Goal: Information Seeking & Learning: Learn about a topic

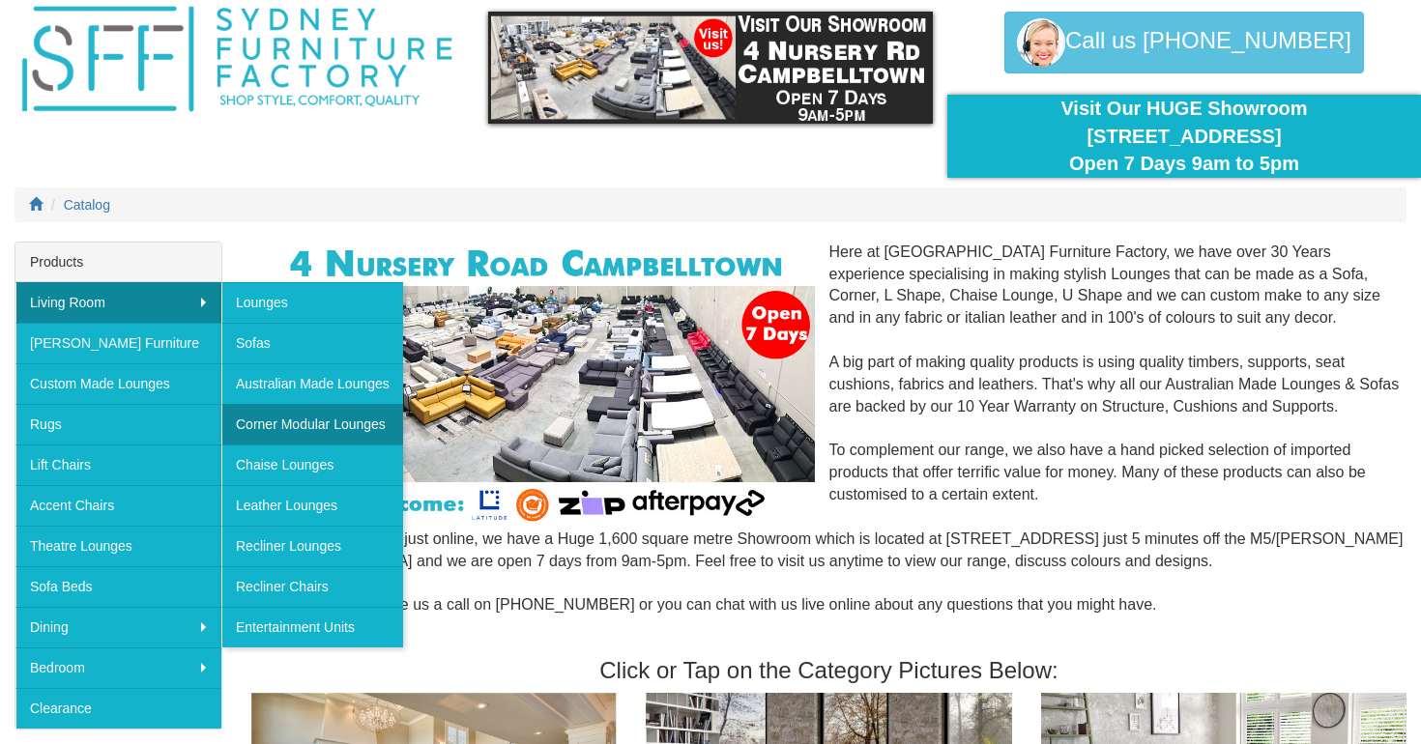
scroll to position [108, 0]
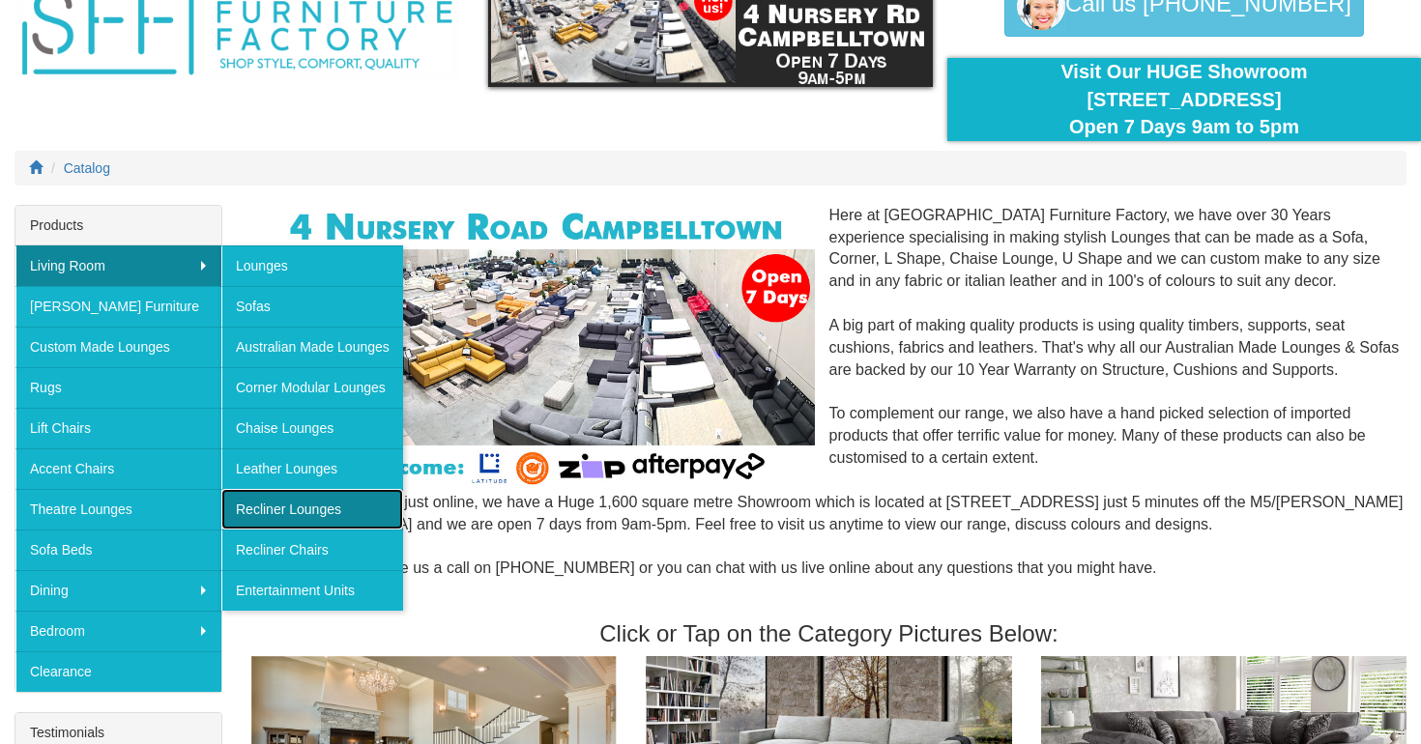
click at [325, 510] on link "Recliner Lounges" at bounding box center [312, 509] width 182 height 41
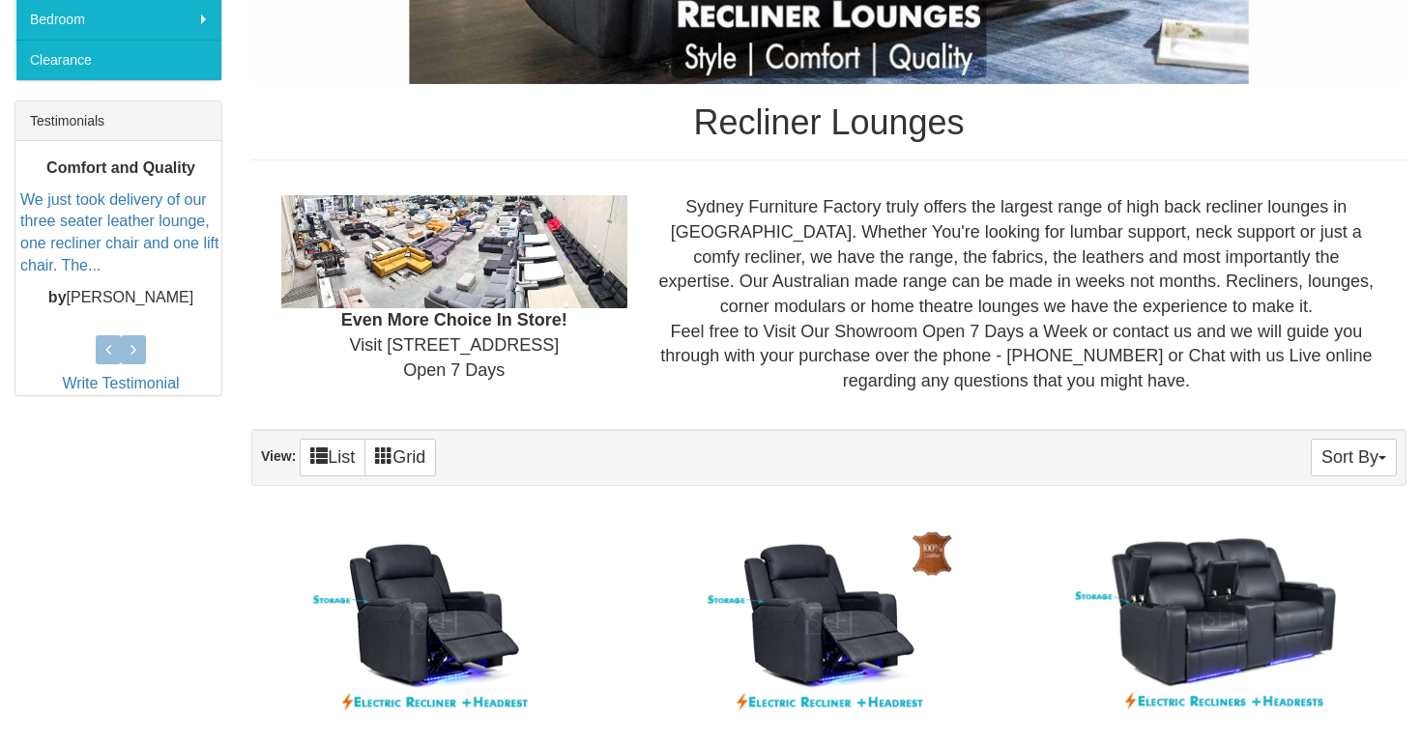
scroll to position [721, 0]
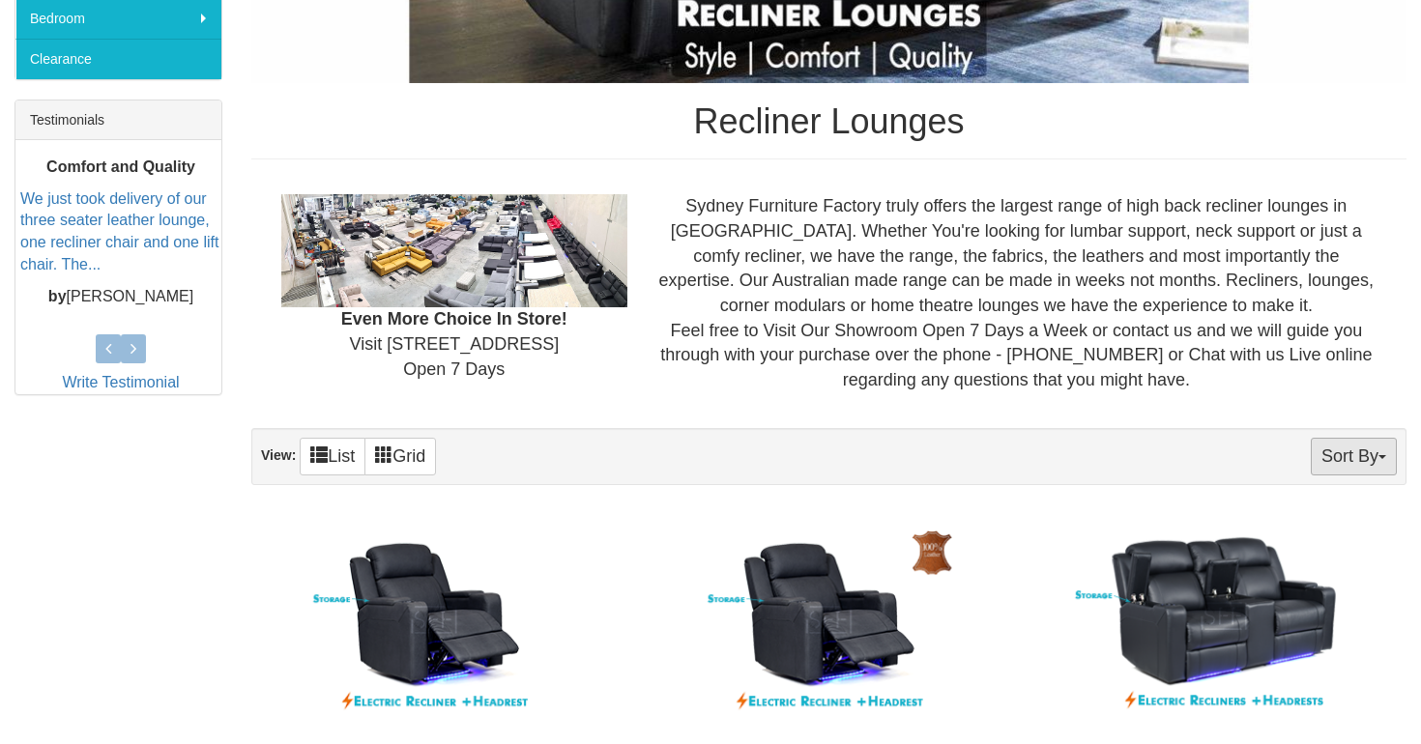
click at [1335, 469] on button "Sort By" at bounding box center [1354, 457] width 86 height 38
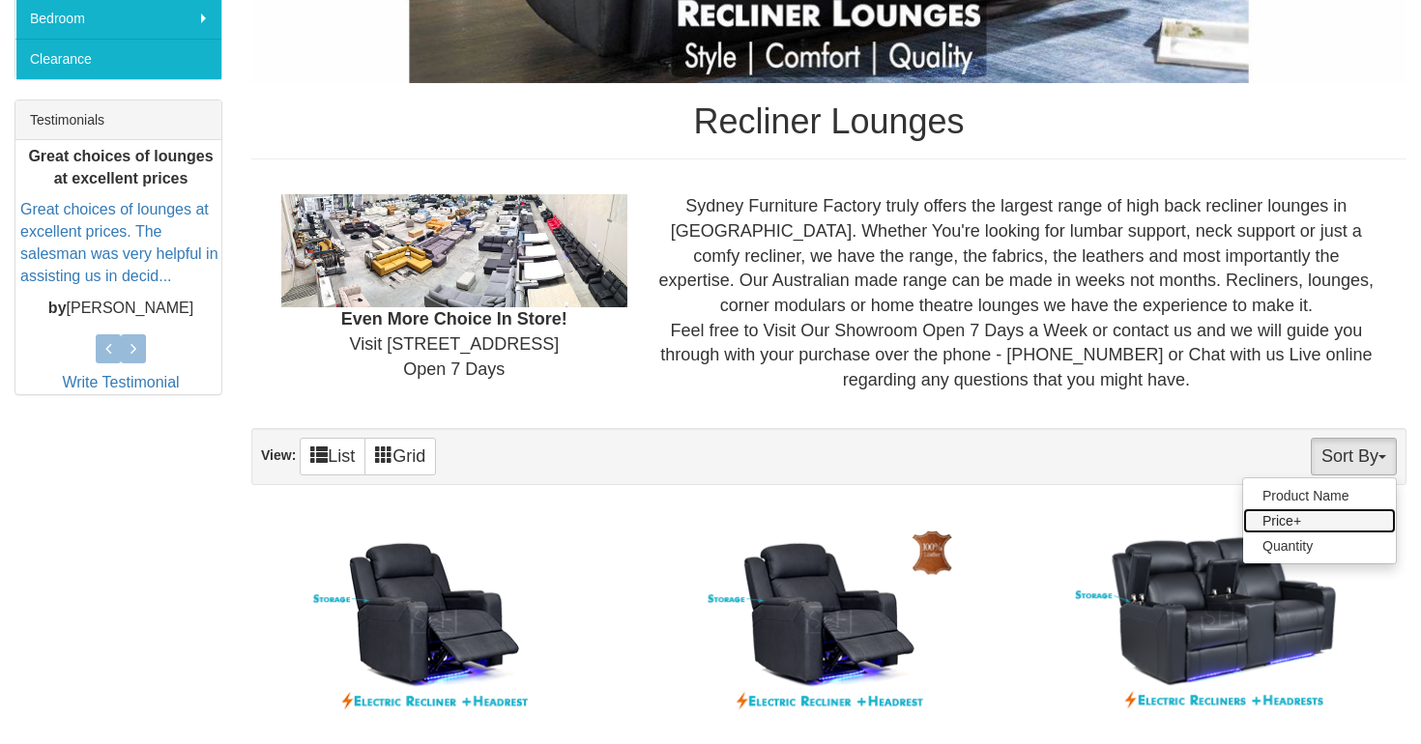
click at [1320, 520] on link "Price+" at bounding box center [1319, 521] width 153 height 25
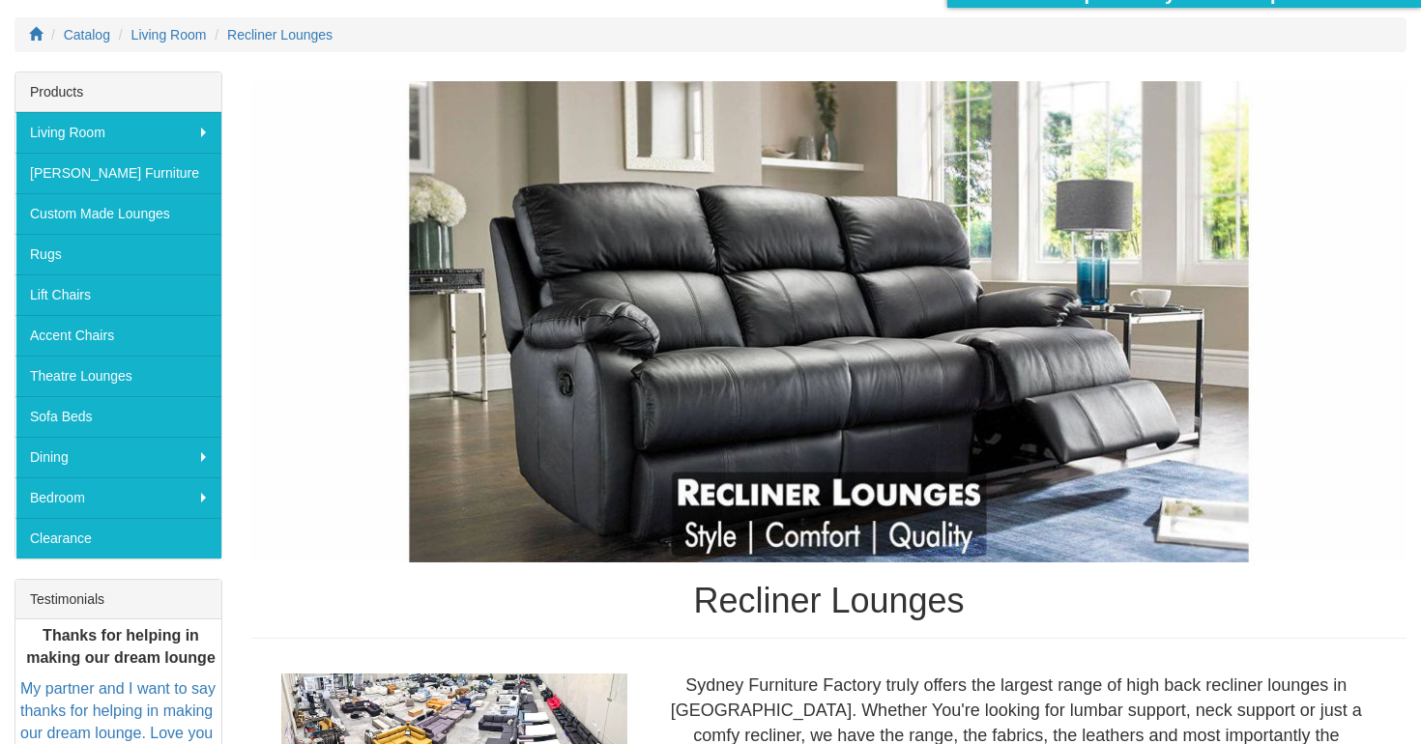
scroll to position [246, 0]
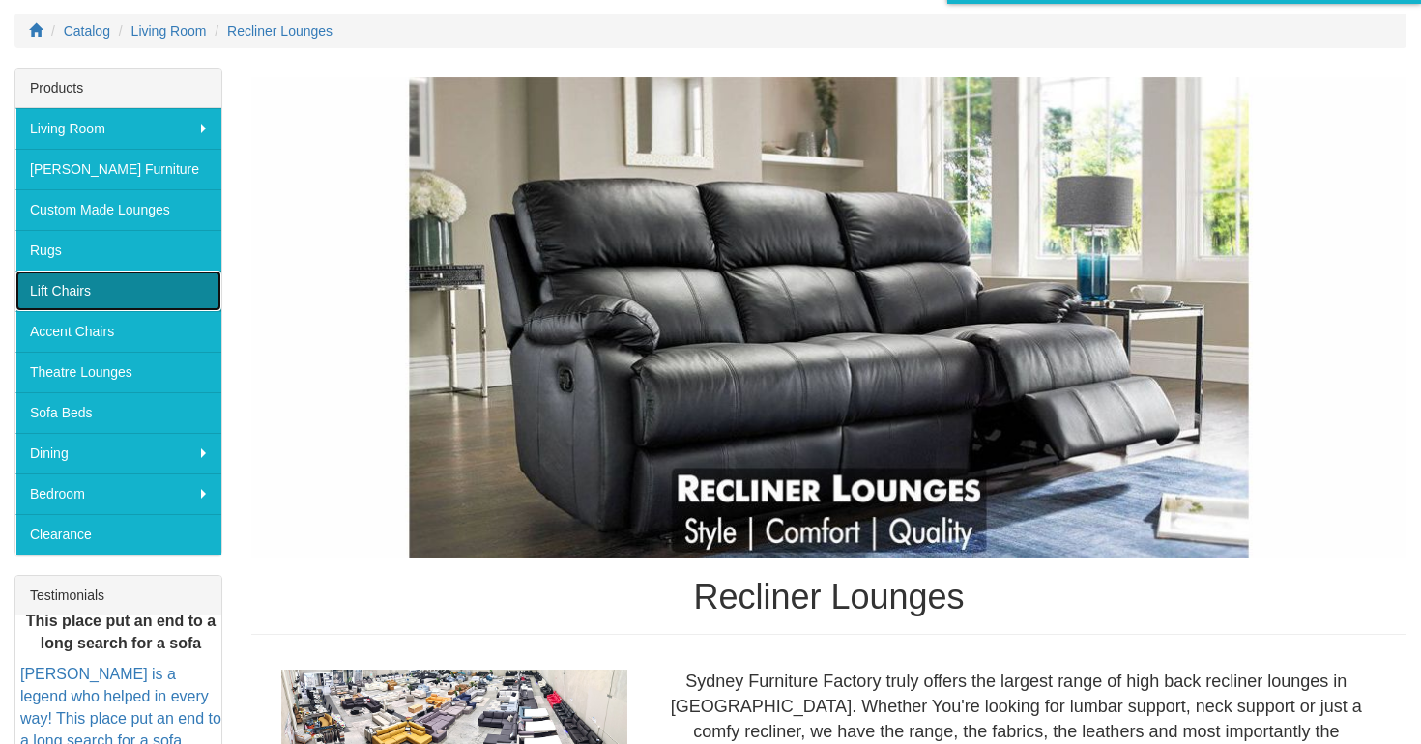
click at [107, 295] on link "Lift Chairs" at bounding box center [118, 291] width 206 height 41
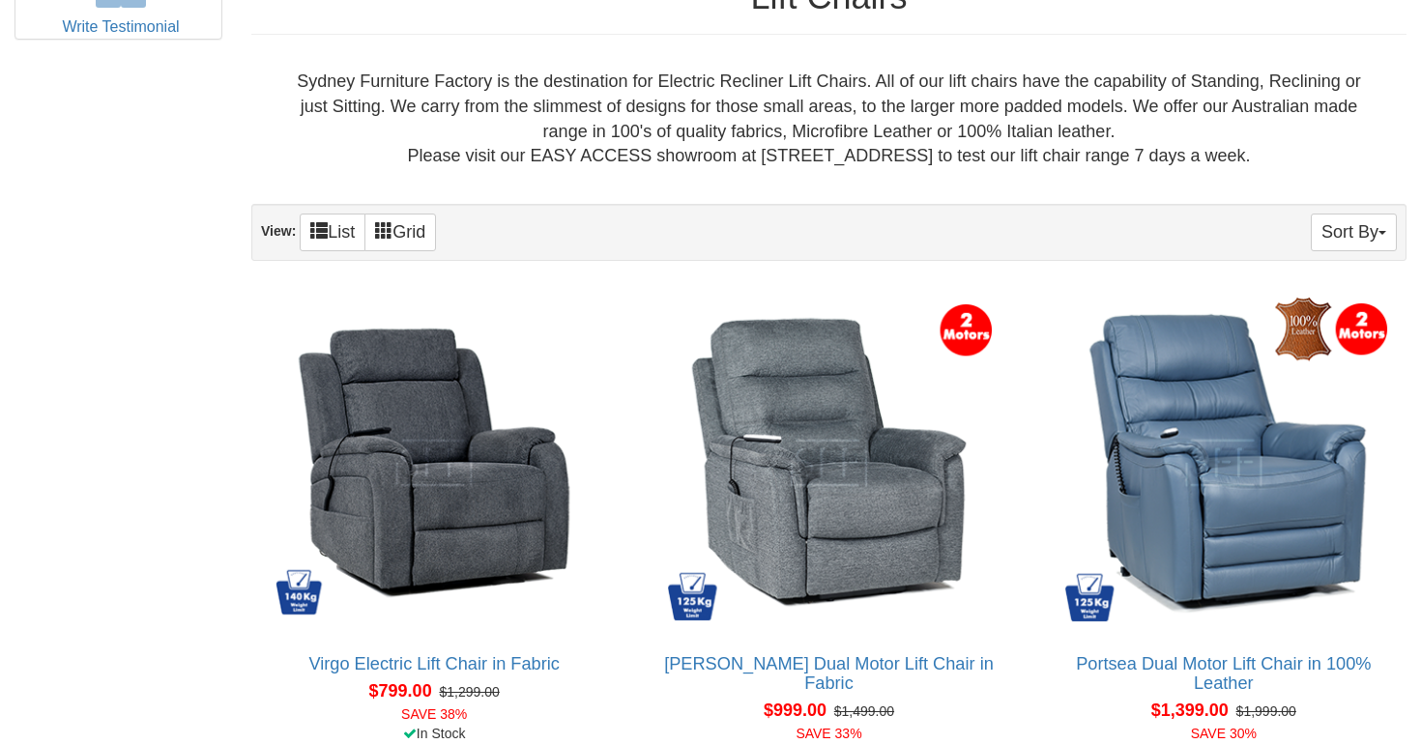
scroll to position [1036, 0]
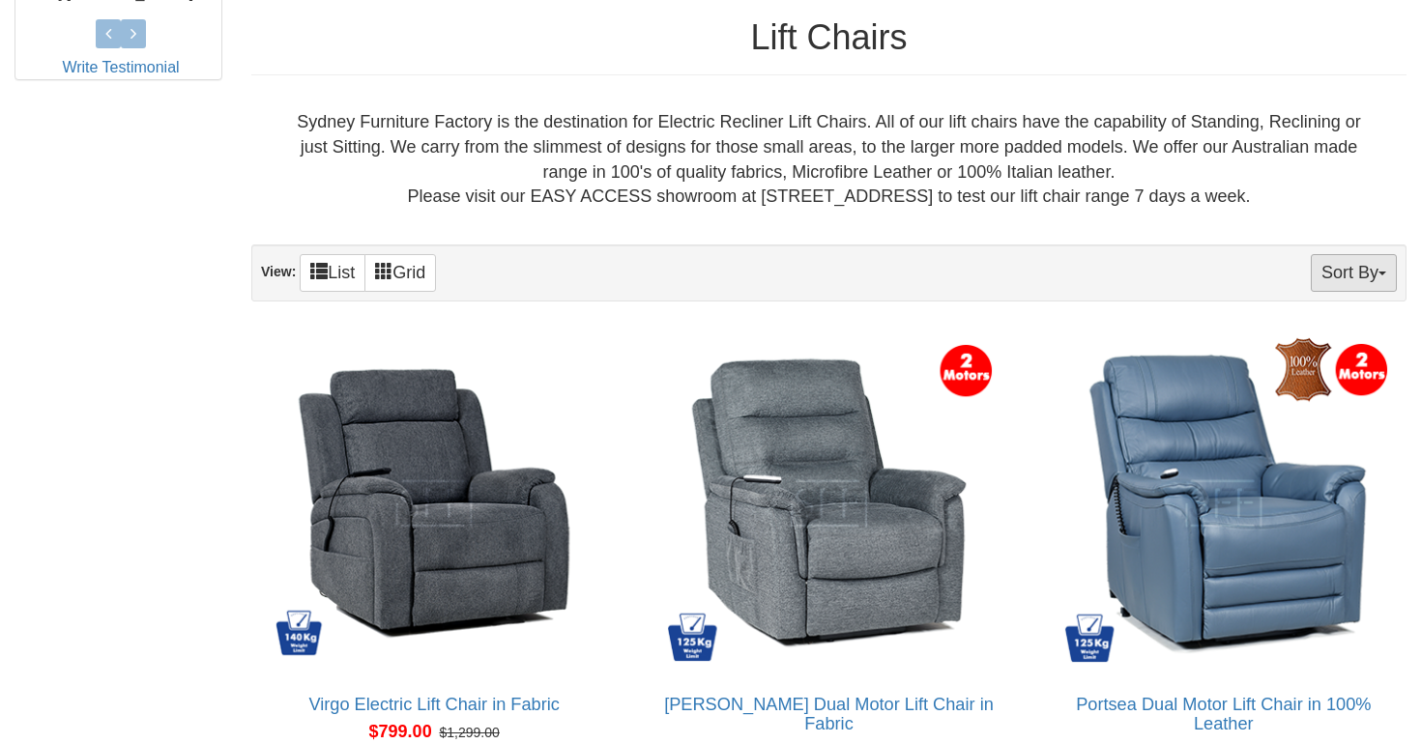
click at [1344, 274] on button "Sort By" at bounding box center [1354, 273] width 86 height 38
click at [1324, 345] on link "Price+" at bounding box center [1319, 337] width 153 height 25
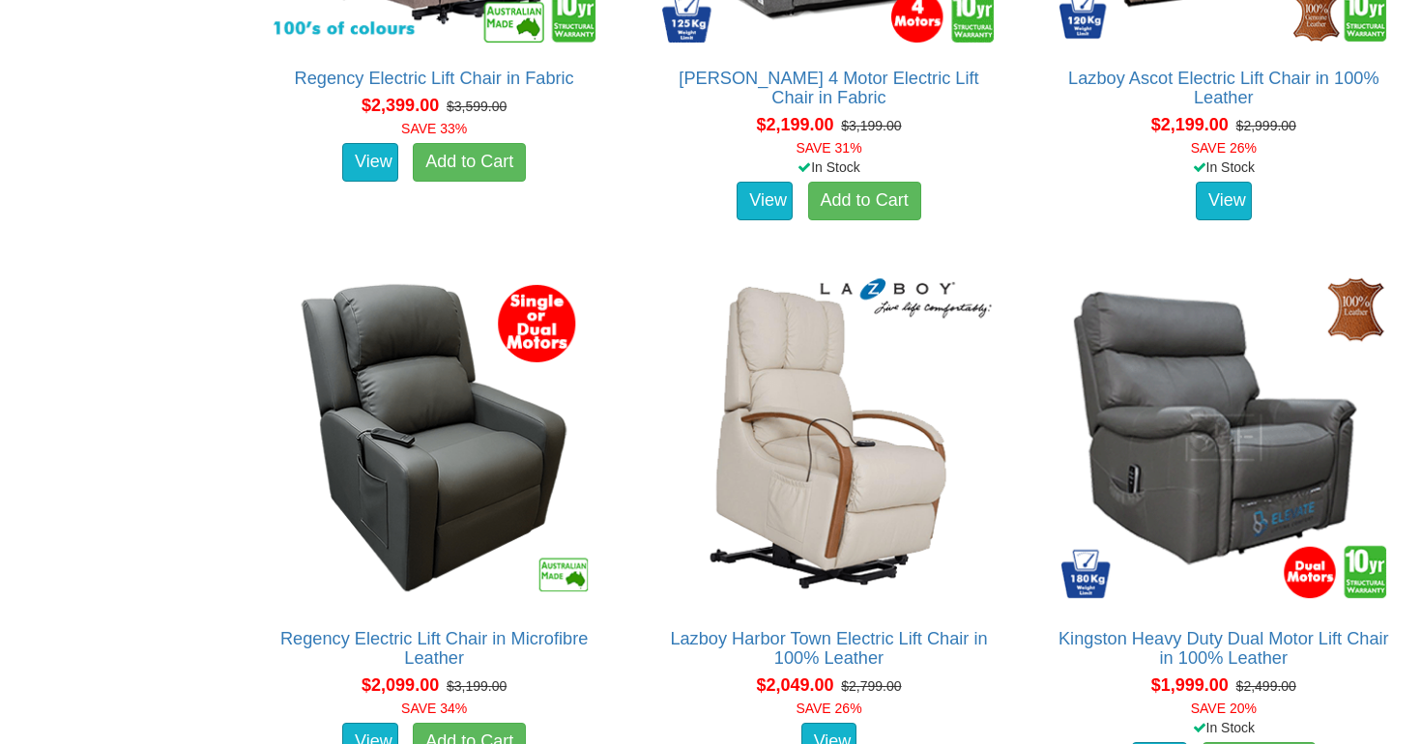
scroll to position [3012, 0]
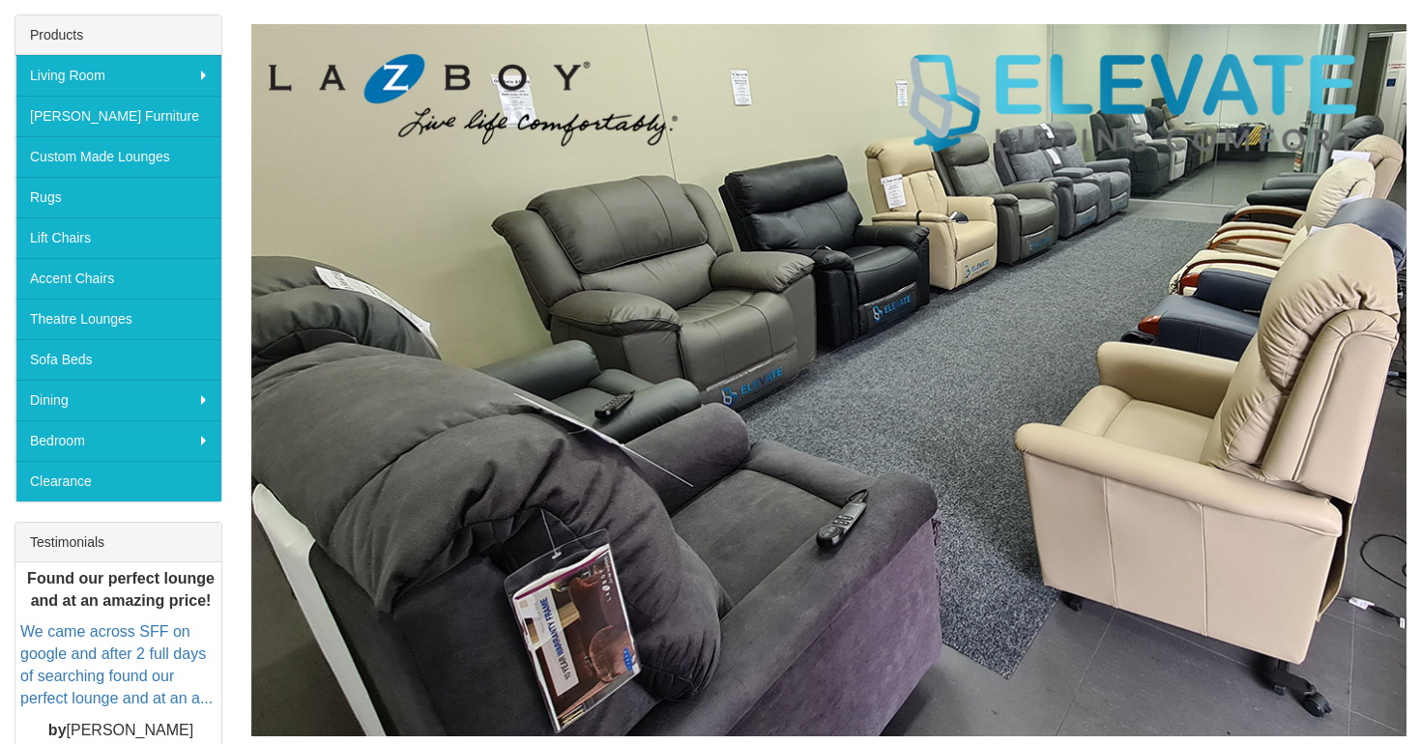
scroll to position [298, 0]
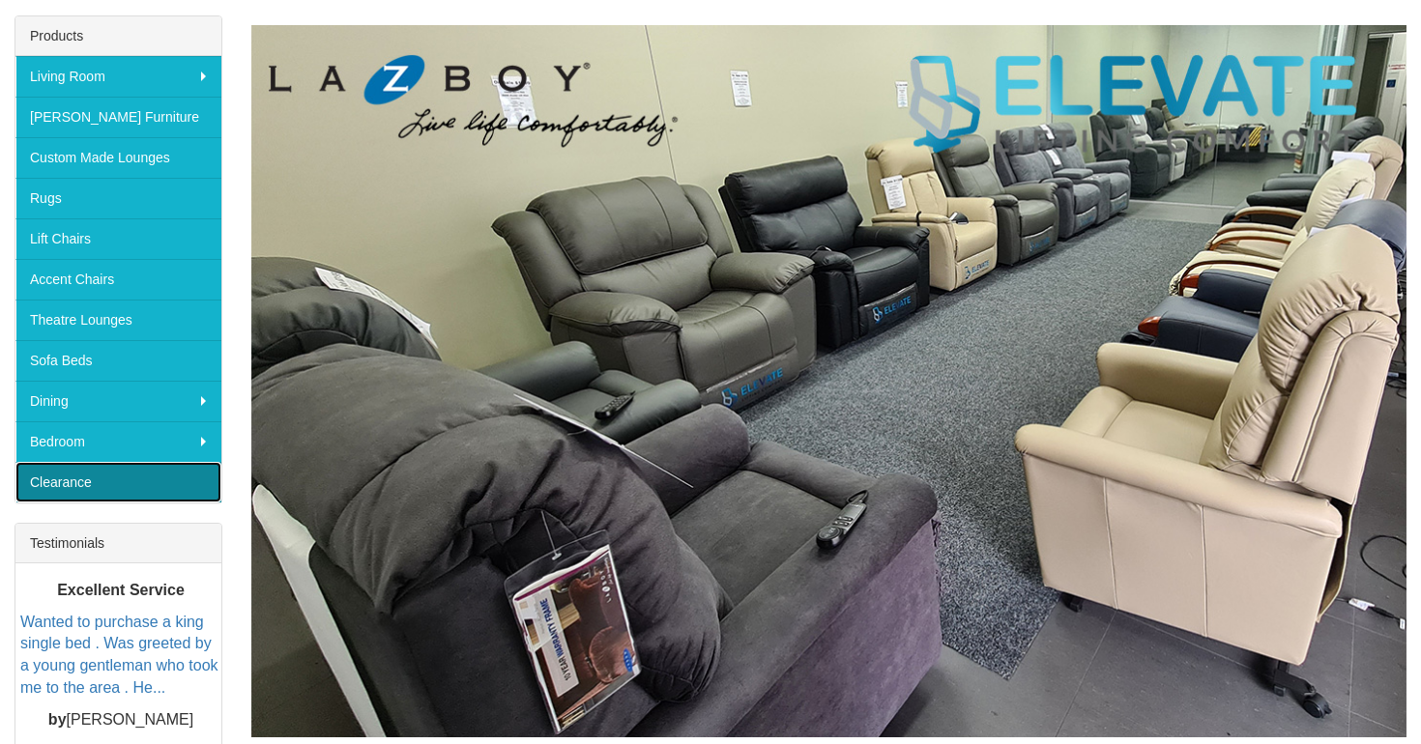
click at [94, 491] on link "Clearance" at bounding box center [118, 482] width 206 height 41
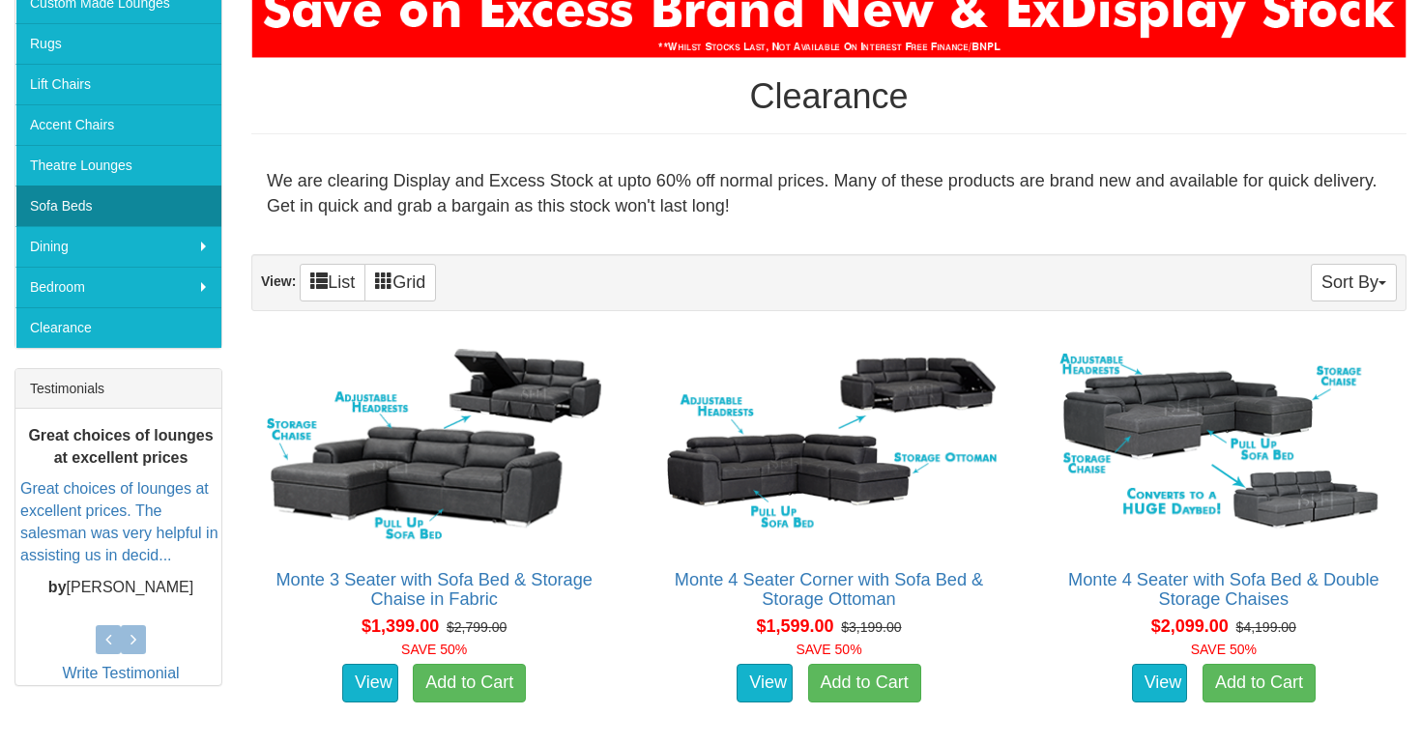
scroll to position [389, 0]
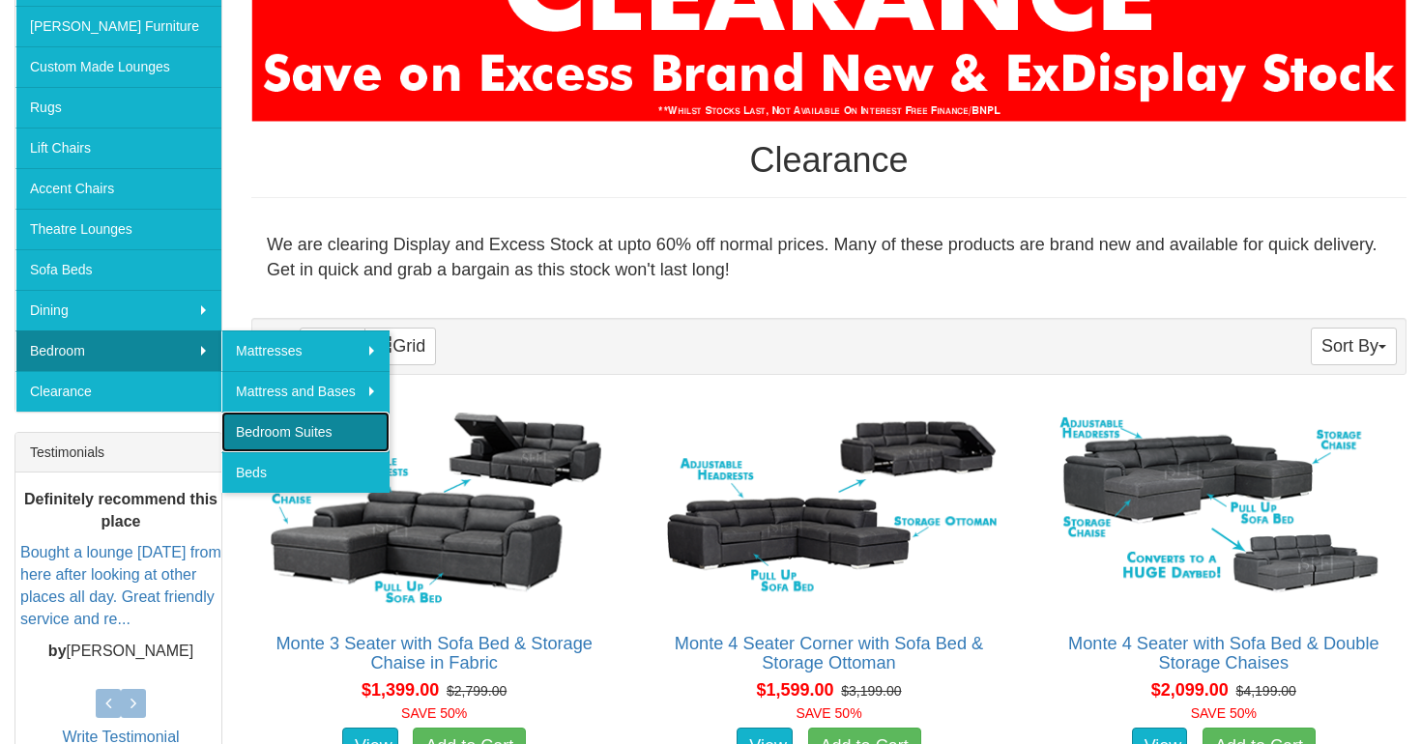
click at [378, 438] on link "Bedroom Suites" at bounding box center [305, 432] width 168 height 41
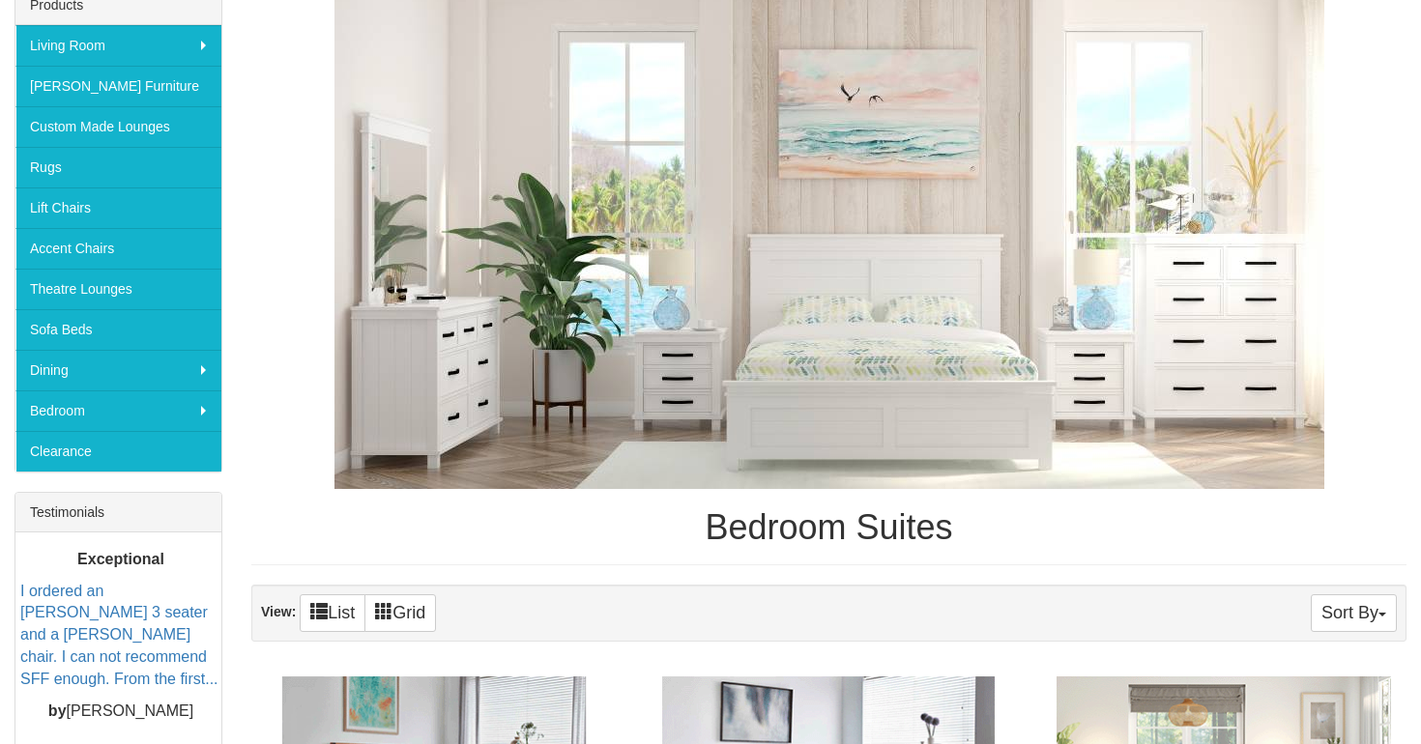
scroll to position [307, 0]
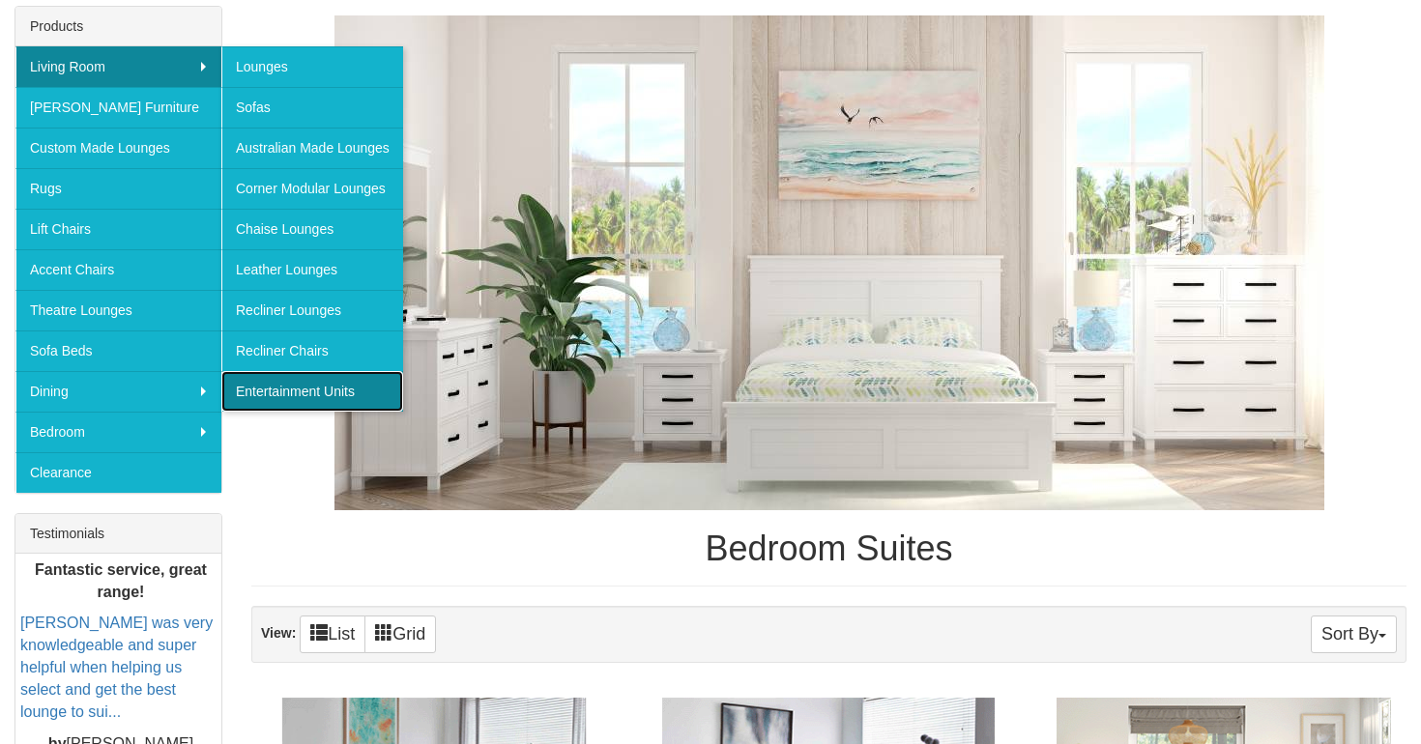
click at [310, 393] on link "Entertainment Units" at bounding box center [312, 391] width 182 height 41
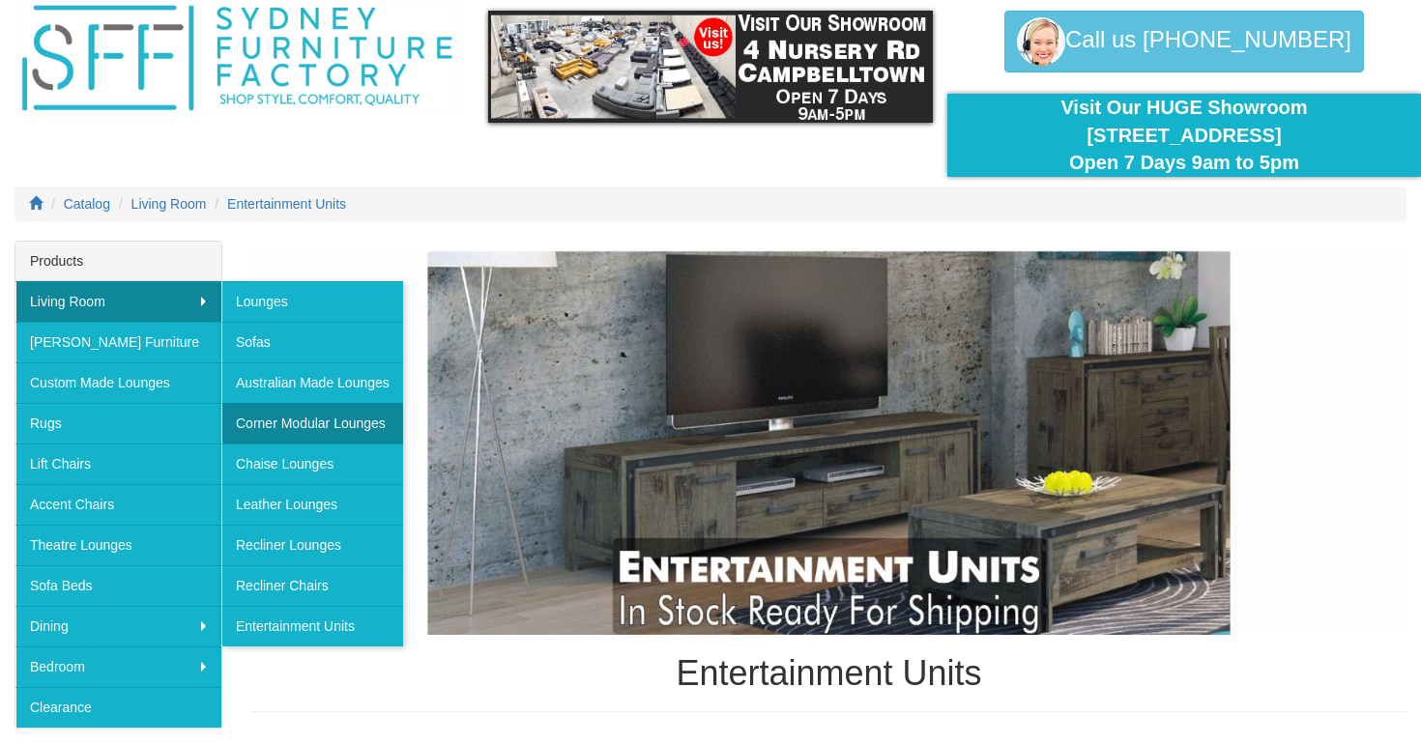
scroll to position [93, 0]
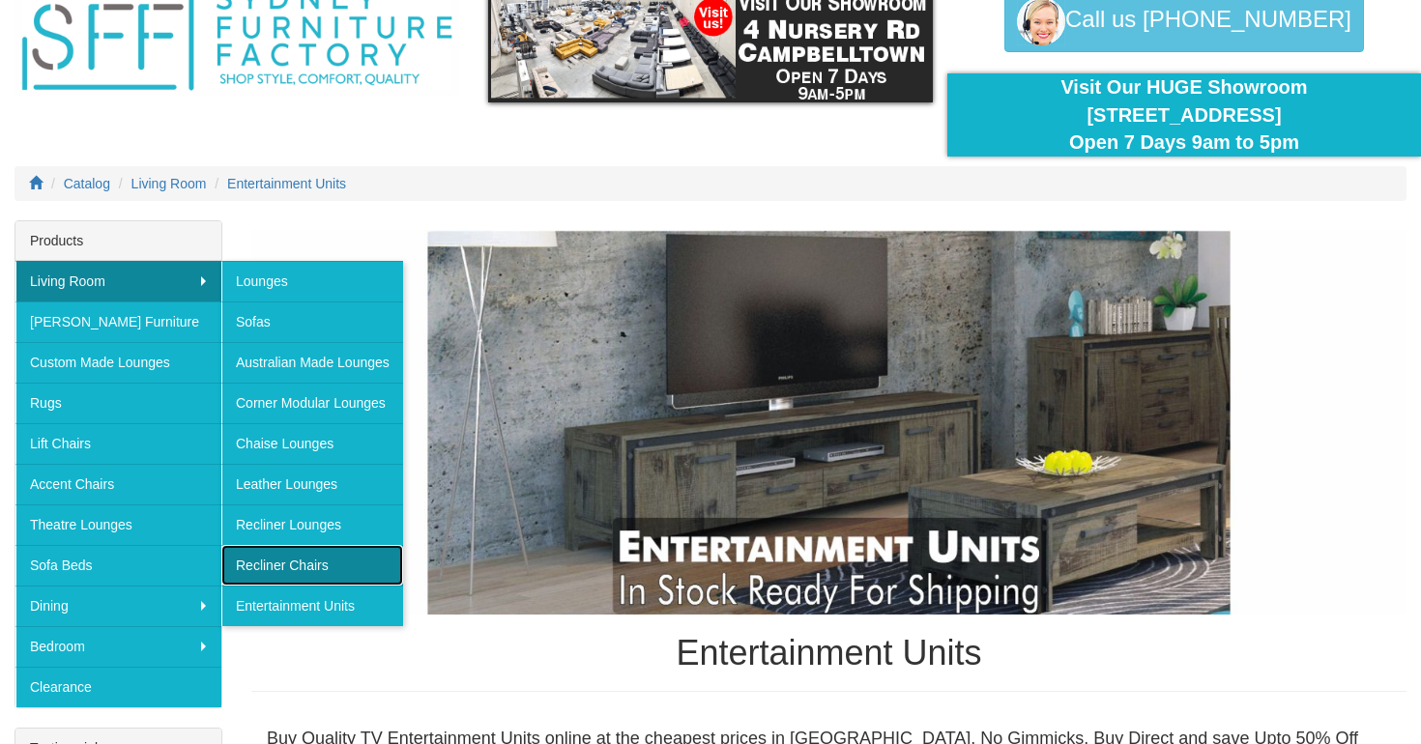
click at [320, 571] on link "Recliner Chairs" at bounding box center [312, 565] width 182 height 41
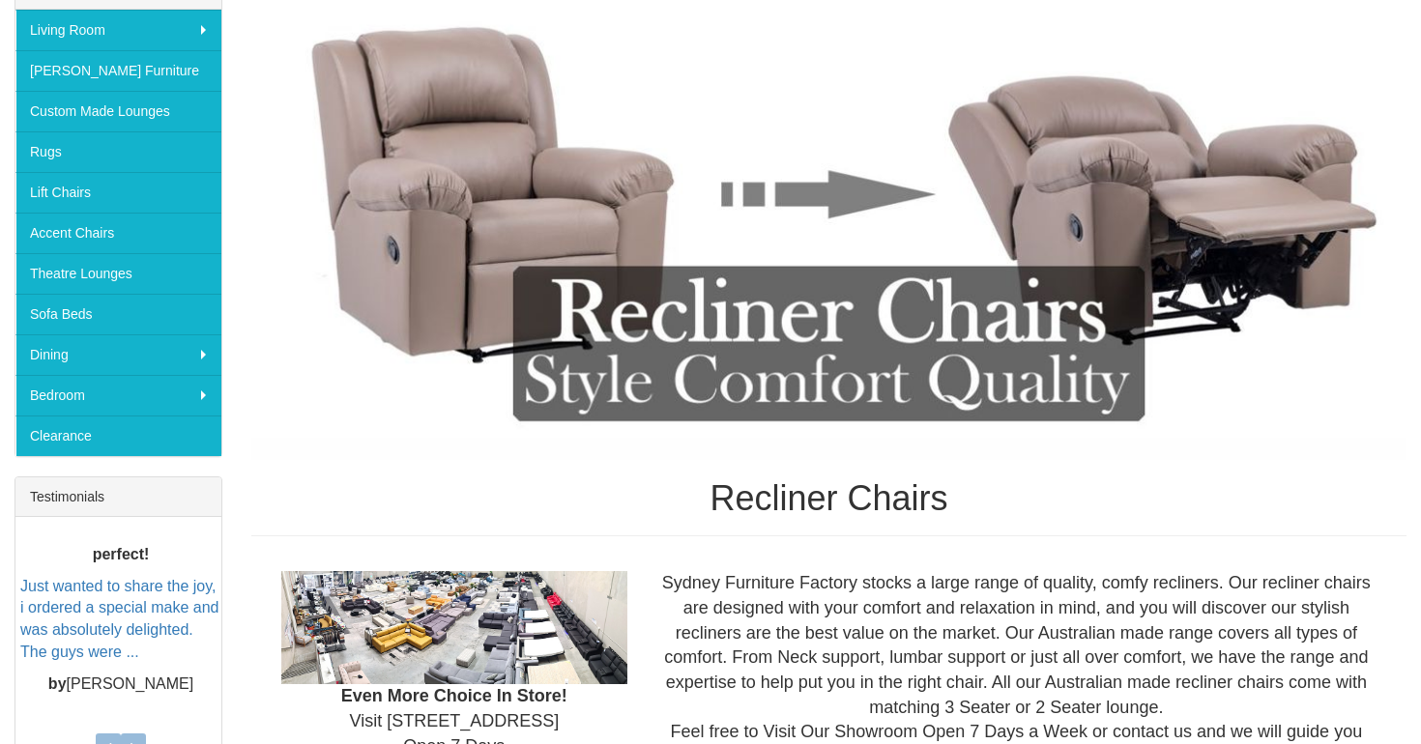
scroll to position [340, 0]
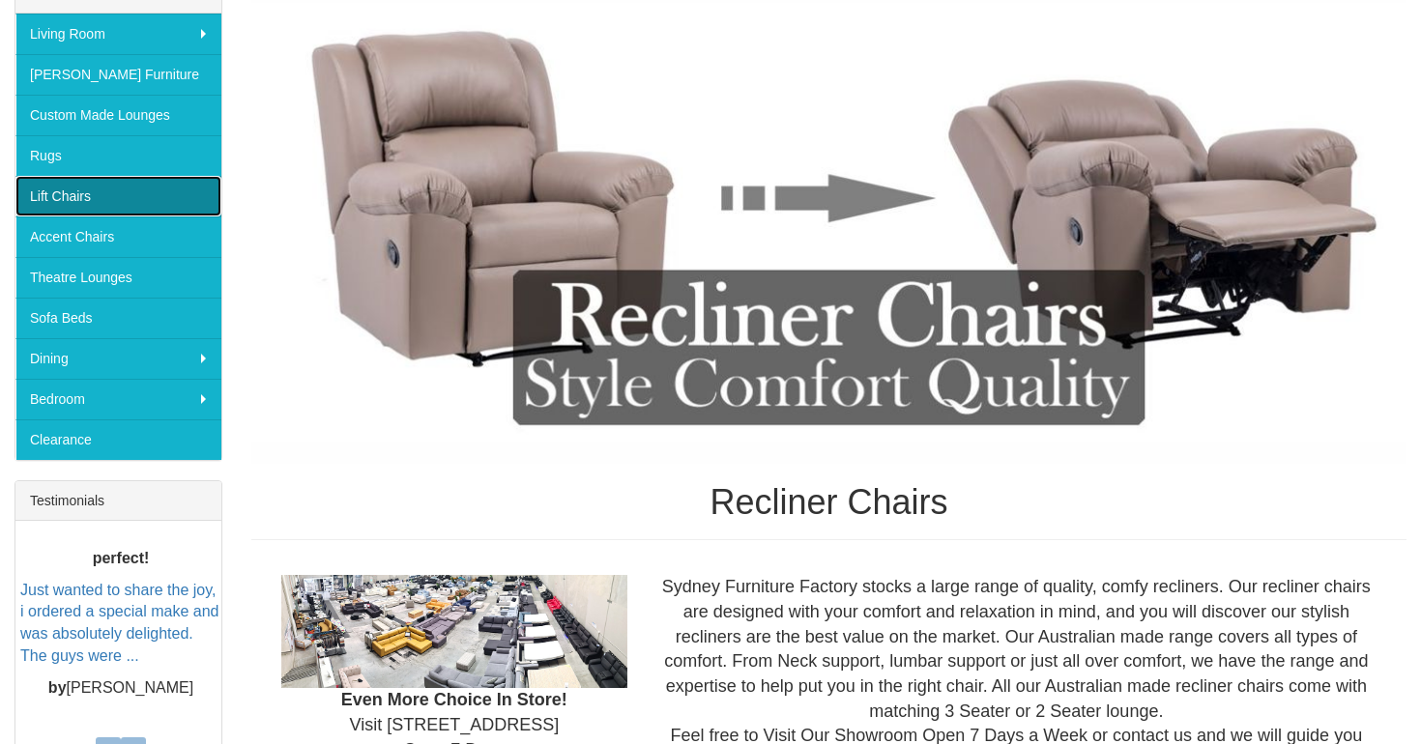
click at [120, 189] on link "Lift Chairs" at bounding box center [118, 196] width 206 height 41
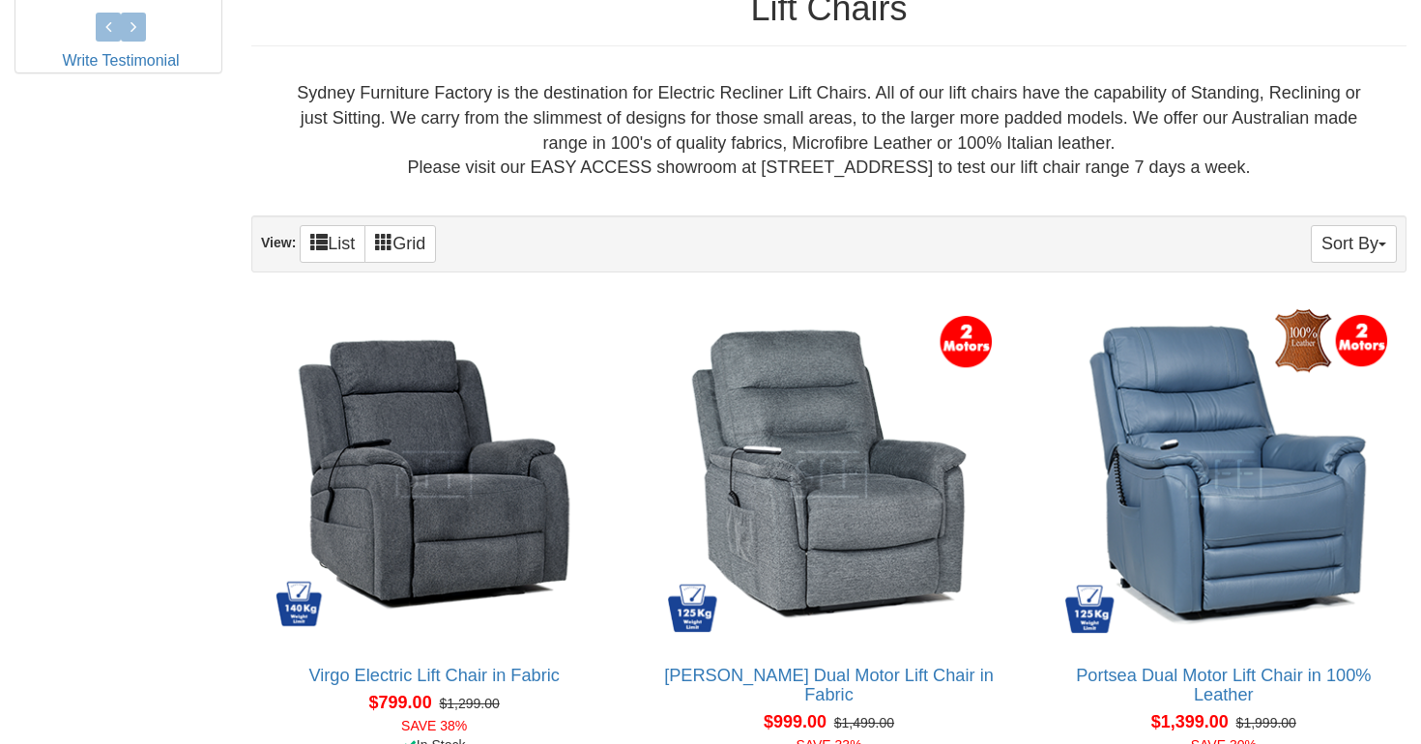
scroll to position [1089, 0]
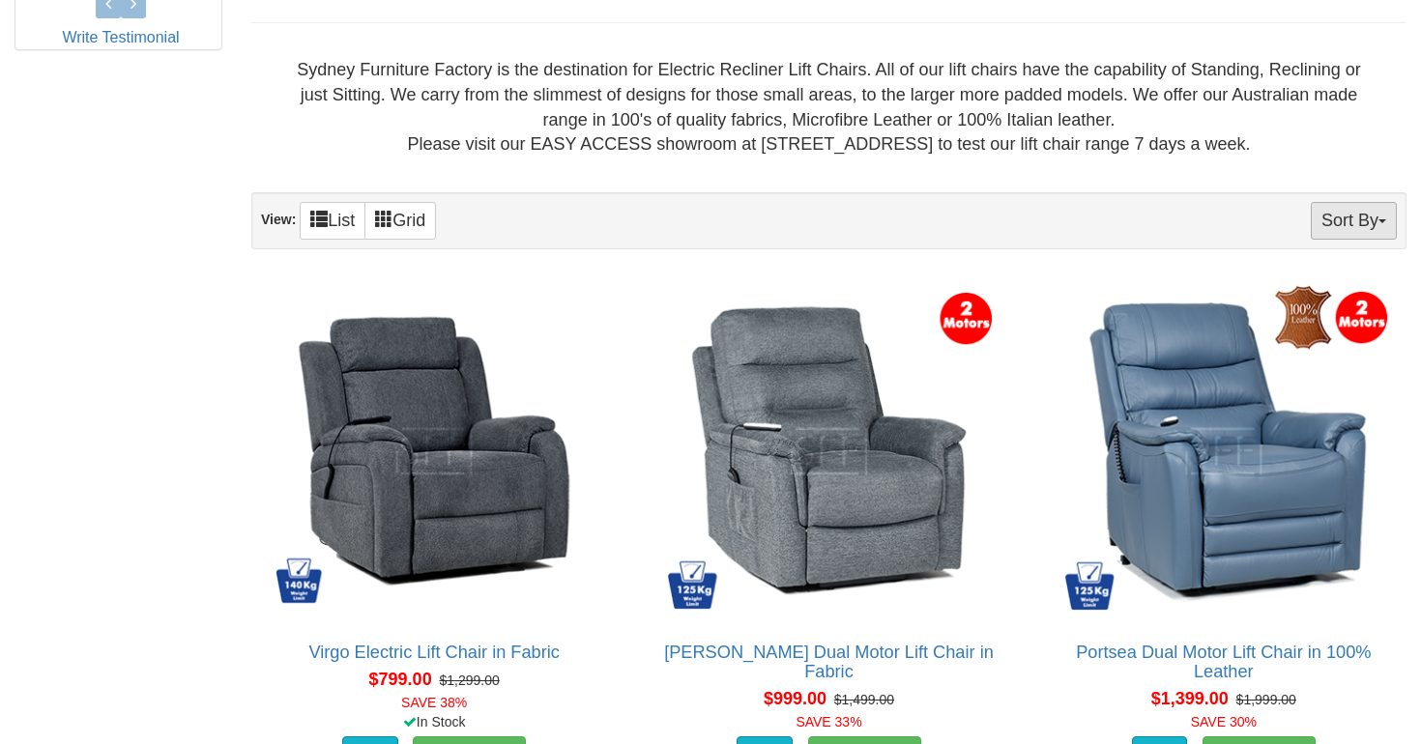
click at [1326, 220] on button "Sort By" at bounding box center [1354, 221] width 86 height 38
click at [1317, 287] on link "Price+" at bounding box center [1319, 285] width 153 height 25
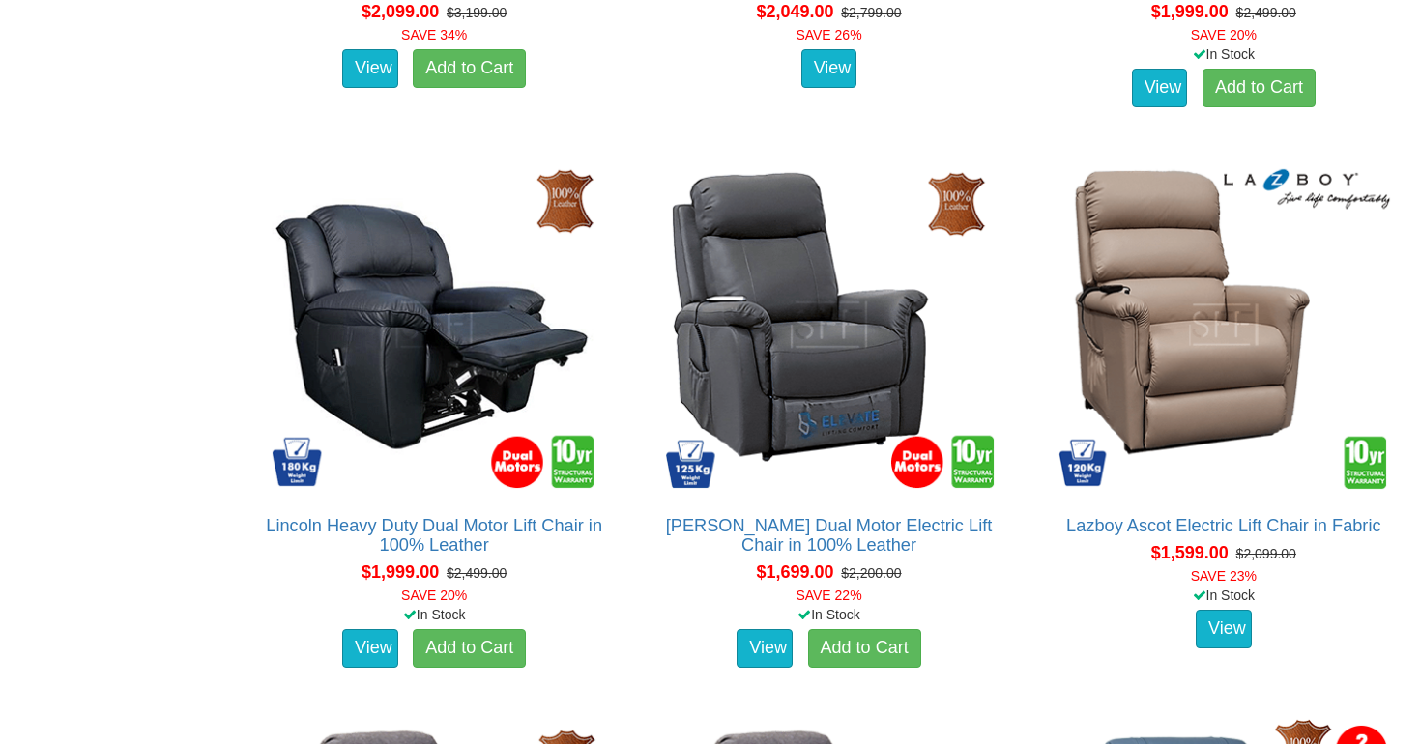
scroll to position [4021, 0]
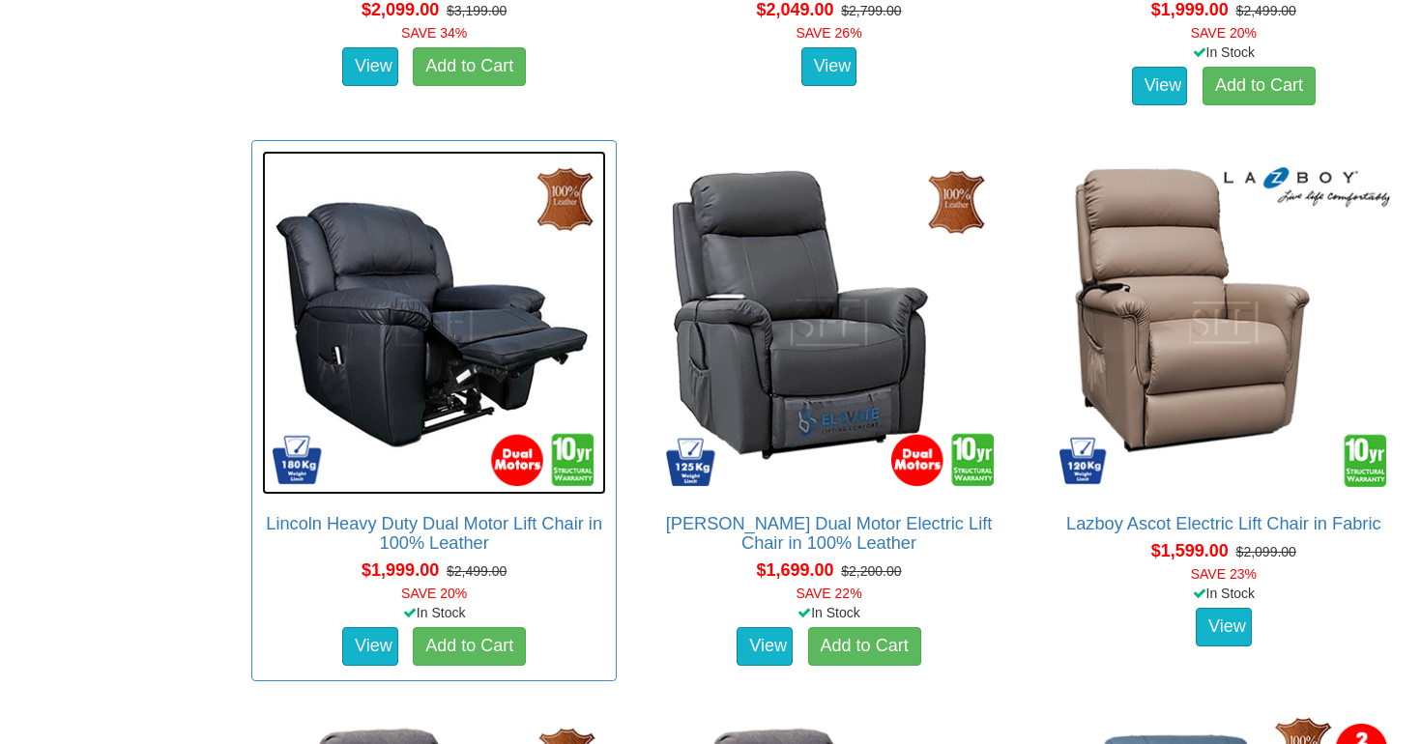
click at [510, 401] on img at bounding box center [434, 323] width 344 height 344
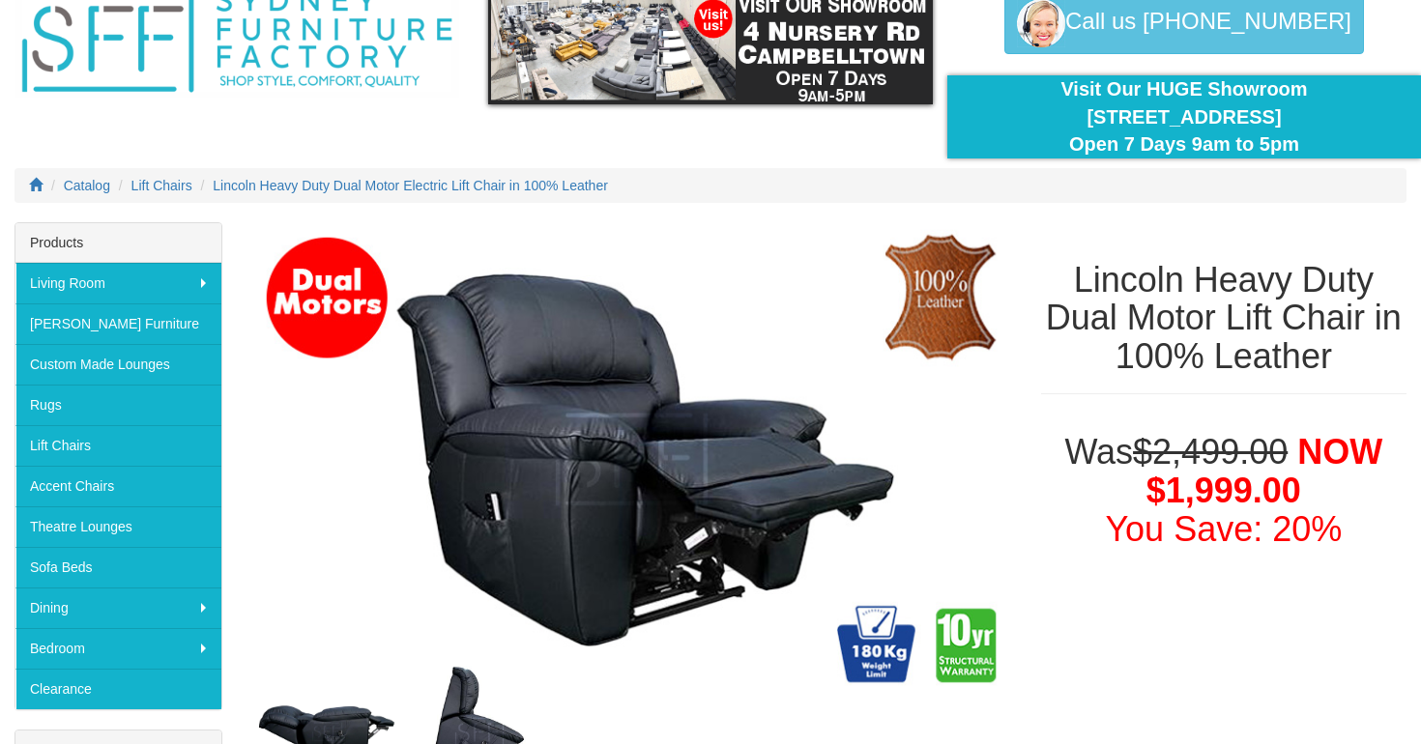
scroll to position [251, 0]
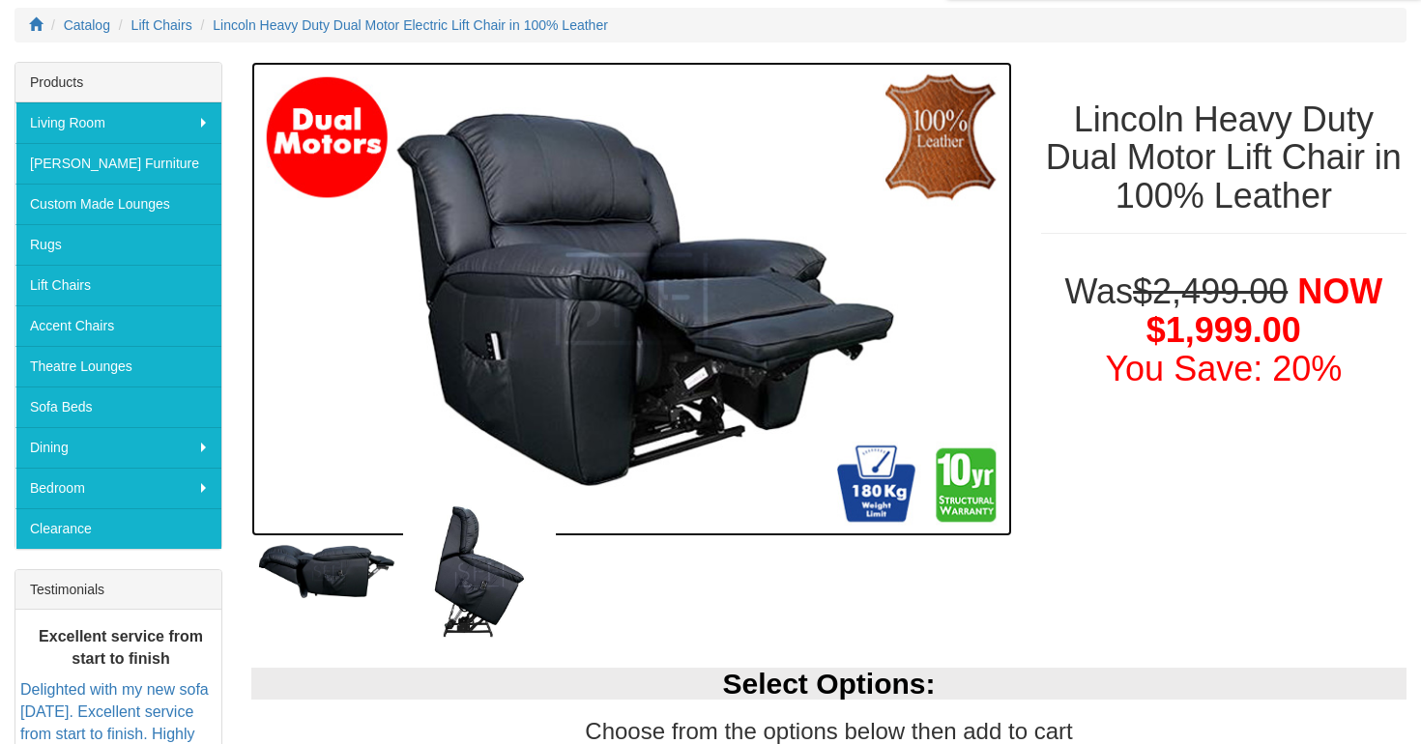
click at [634, 374] on img at bounding box center [631, 300] width 761 height 476
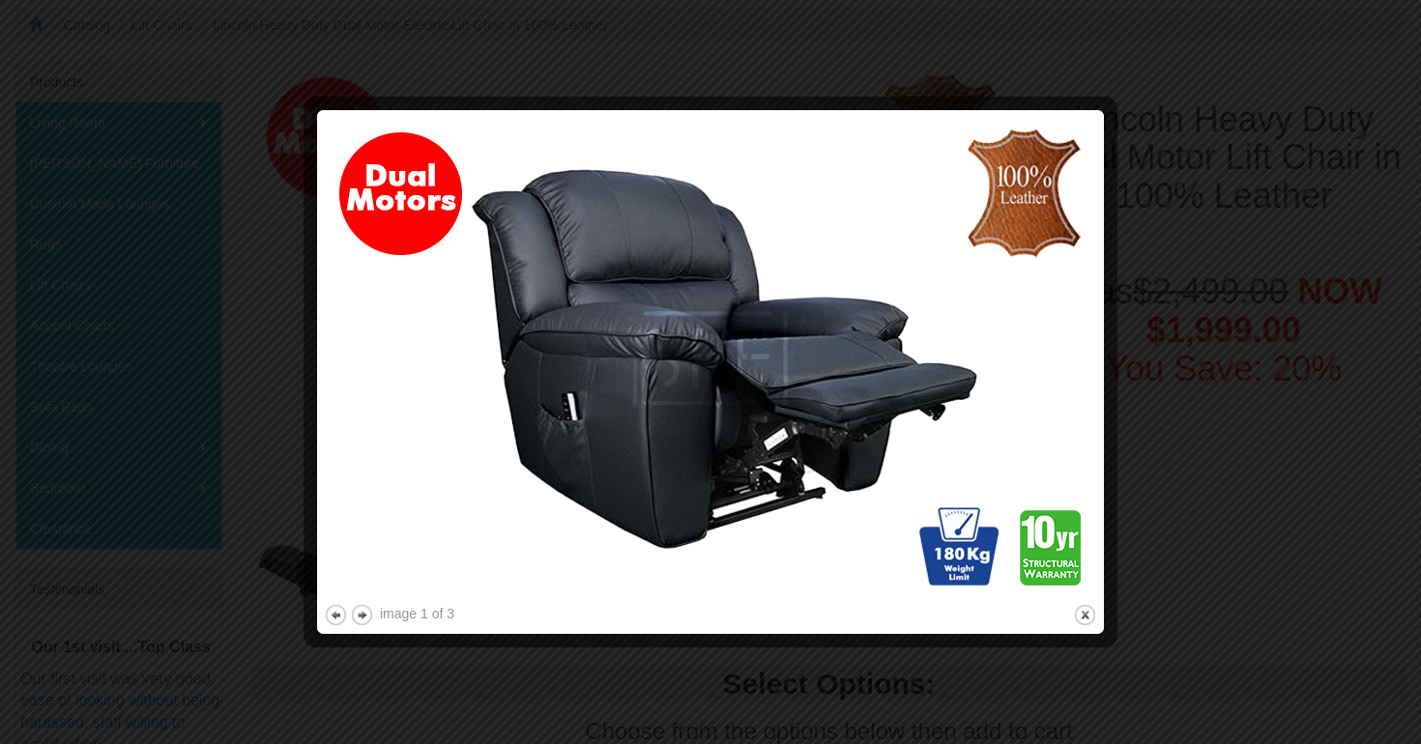
click at [1208, 383] on div at bounding box center [710, 372] width 1421 height 744
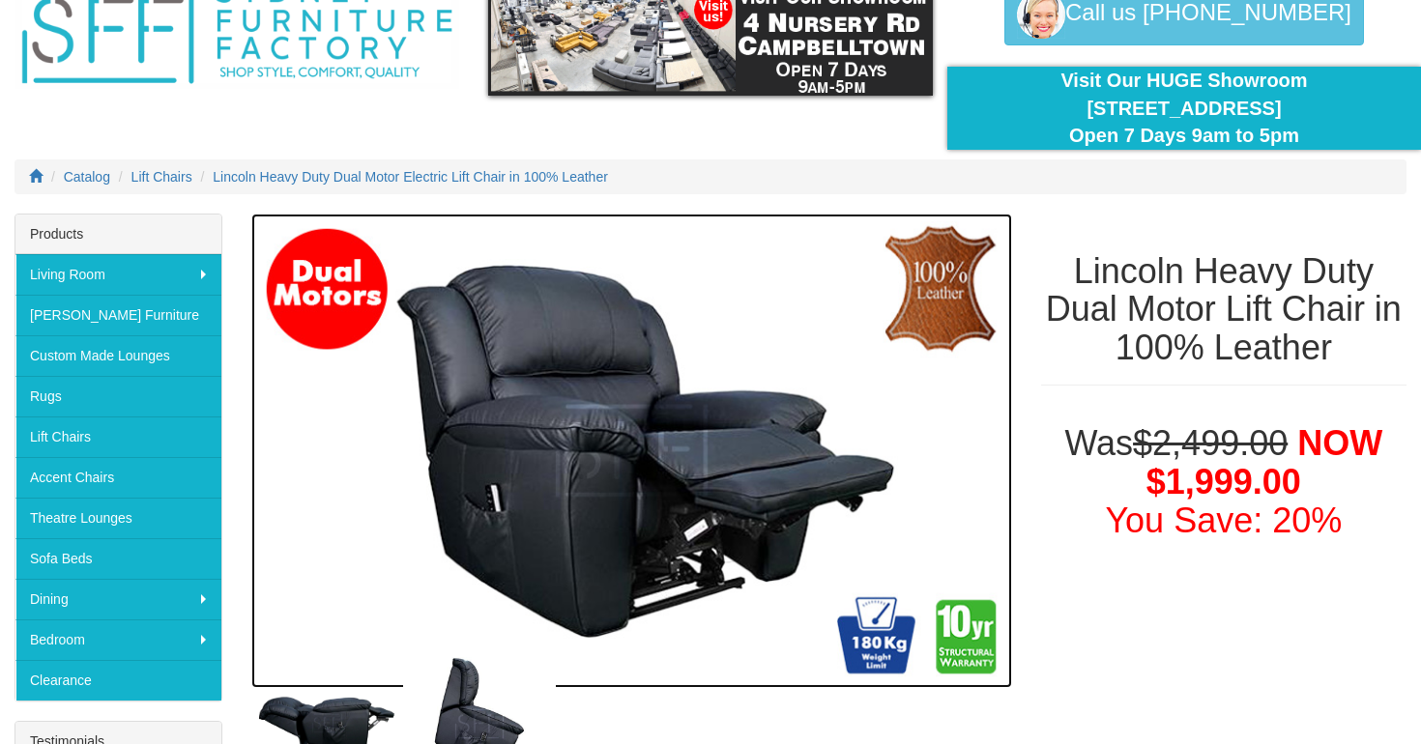
scroll to position [0, 0]
